Goal: Complete application form

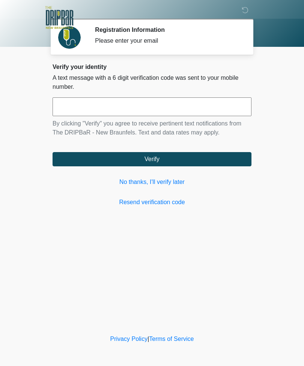
click at [174, 182] on link "No thanks, I'll verify later" at bounding box center [151, 182] width 199 height 9
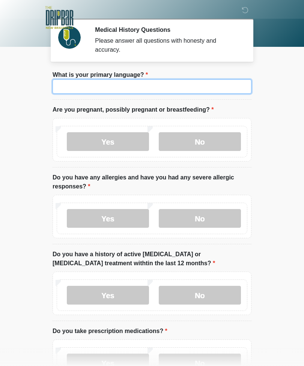
click at [199, 89] on input "What is your primary language?" at bounding box center [151, 86] width 199 height 14
type input "*******"
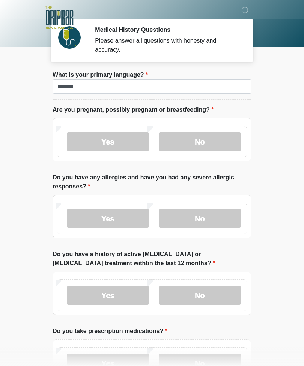
click at [197, 132] on label "No" at bounding box center [200, 141] width 82 height 19
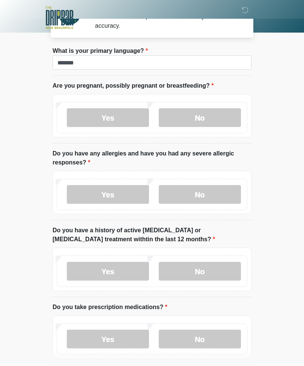
scroll to position [29, 0]
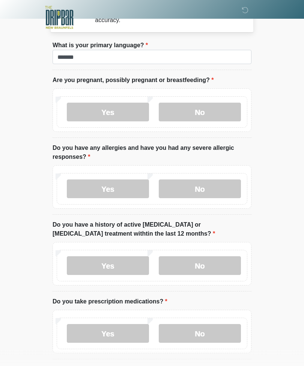
click at [94, 188] on label "Yes" at bounding box center [108, 189] width 82 height 19
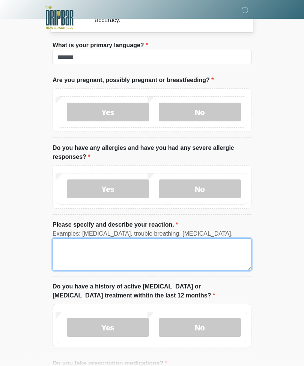
click at [206, 261] on textarea "Please specify and describe your reaction." at bounding box center [151, 254] width 199 height 32
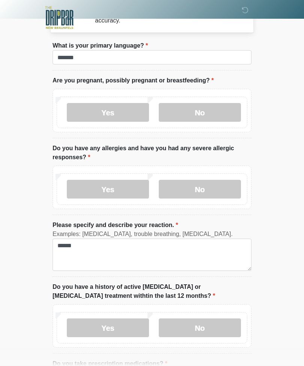
scroll to position [30, 0]
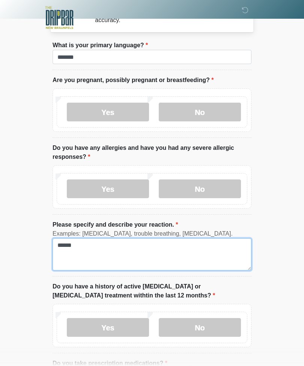
type textarea "******"
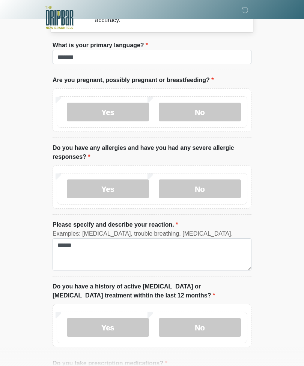
click at [218, 322] on label "No" at bounding box center [200, 327] width 82 height 19
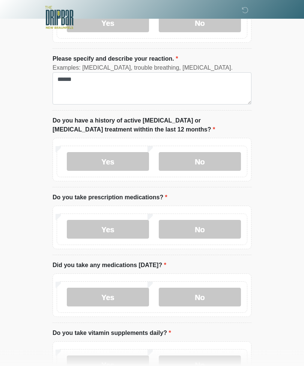
scroll to position [196, 0]
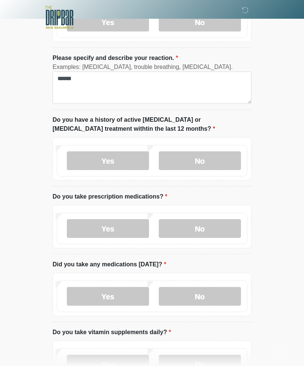
click at [90, 231] on label "Yes" at bounding box center [108, 229] width 82 height 19
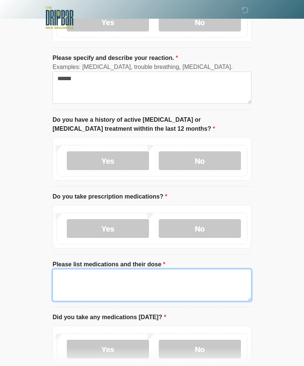
click at [210, 283] on textarea "Please list medications and their dose" at bounding box center [151, 285] width 199 height 32
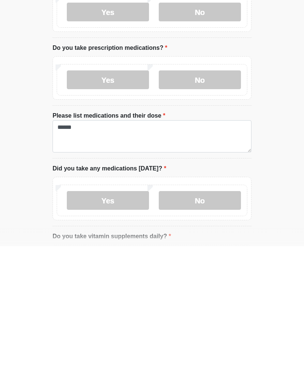
scroll to position [346, 0]
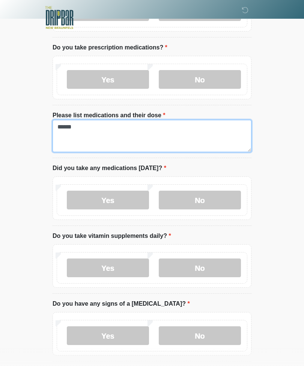
type textarea "******"
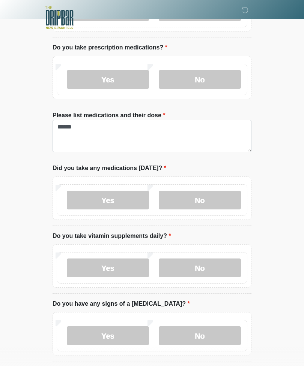
click at [227, 205] on label "No" at bounding box center [200, 200] width 82 height 19
click at [214, 269] on label "No" at bounding box center [200, 268] width 82 height 19
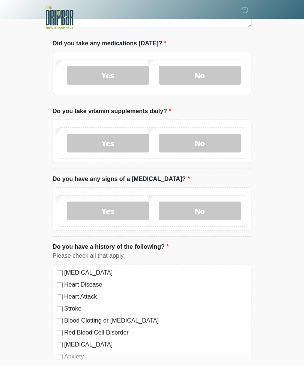
click at [224, 206] on label "No" at bounding box center [200, 211] width 82 height 19
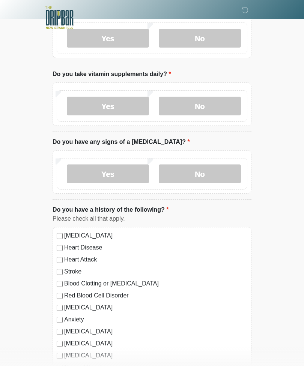
scroll to position [602, 0]
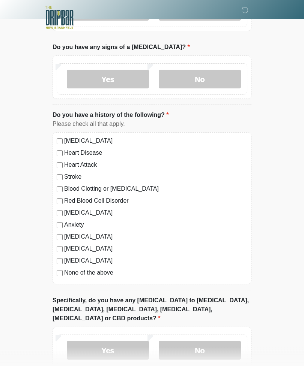
click at [66, 222] on label "Anxiety" at bounding box center [155, 225] width 183 height 9
click at [127, 341] on label "Yes" at bounding box center [108, 350] width 82 height 19
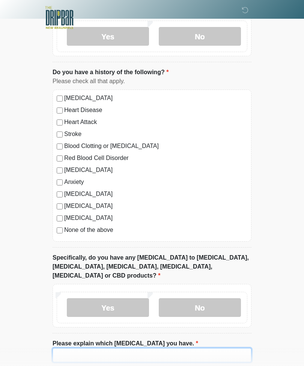
click at [195, 348] on input "Please explain which allergies you have." at bounding box center [151, 355] width 199 height 14
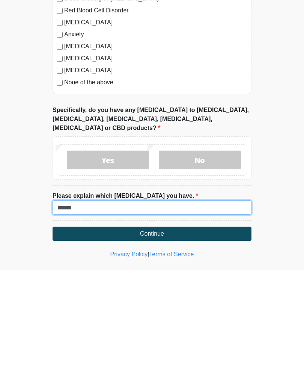
type input "******"
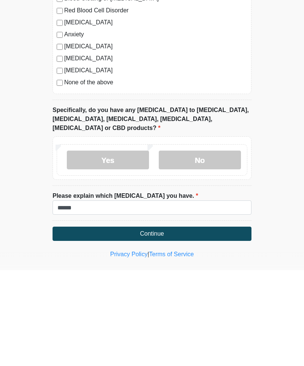
click at [229, 323] on button "Continue" at bounding box center [151, 330] width 199 height 14
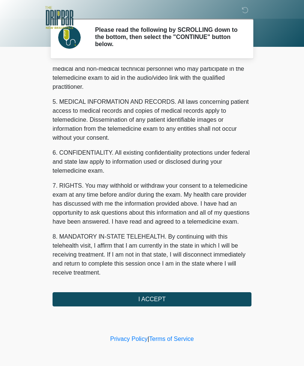
scroll to position [227, 0]
click at [210, 298] on button "I ACCEPT" at bounding box center [151, 299] width 199 height 14
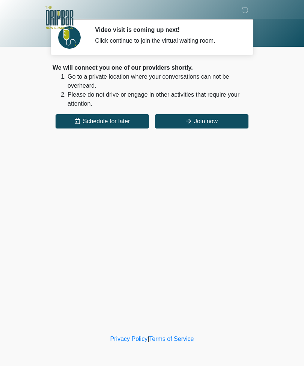
click at [215, 126] on button "Join now" at bounding box center [201, 121] width 93 height 14
